Goal: Task Accomplishment & Management: Complete application form

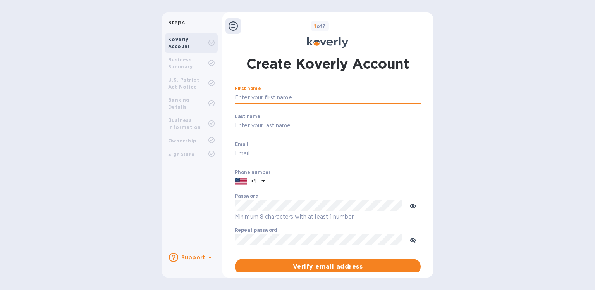
click at [364, 98] on input "First name" at bounding box center [328, 98] width 186 height 12
type input "JOYCE"
type input "CHANG"
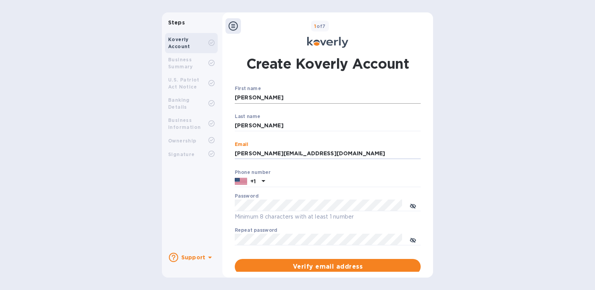
type input "JOYCE@ESKOUSA.COM"
type input "62621332"
